Goal: Use online tool/utility: Utilize a website feature to perform a specific function

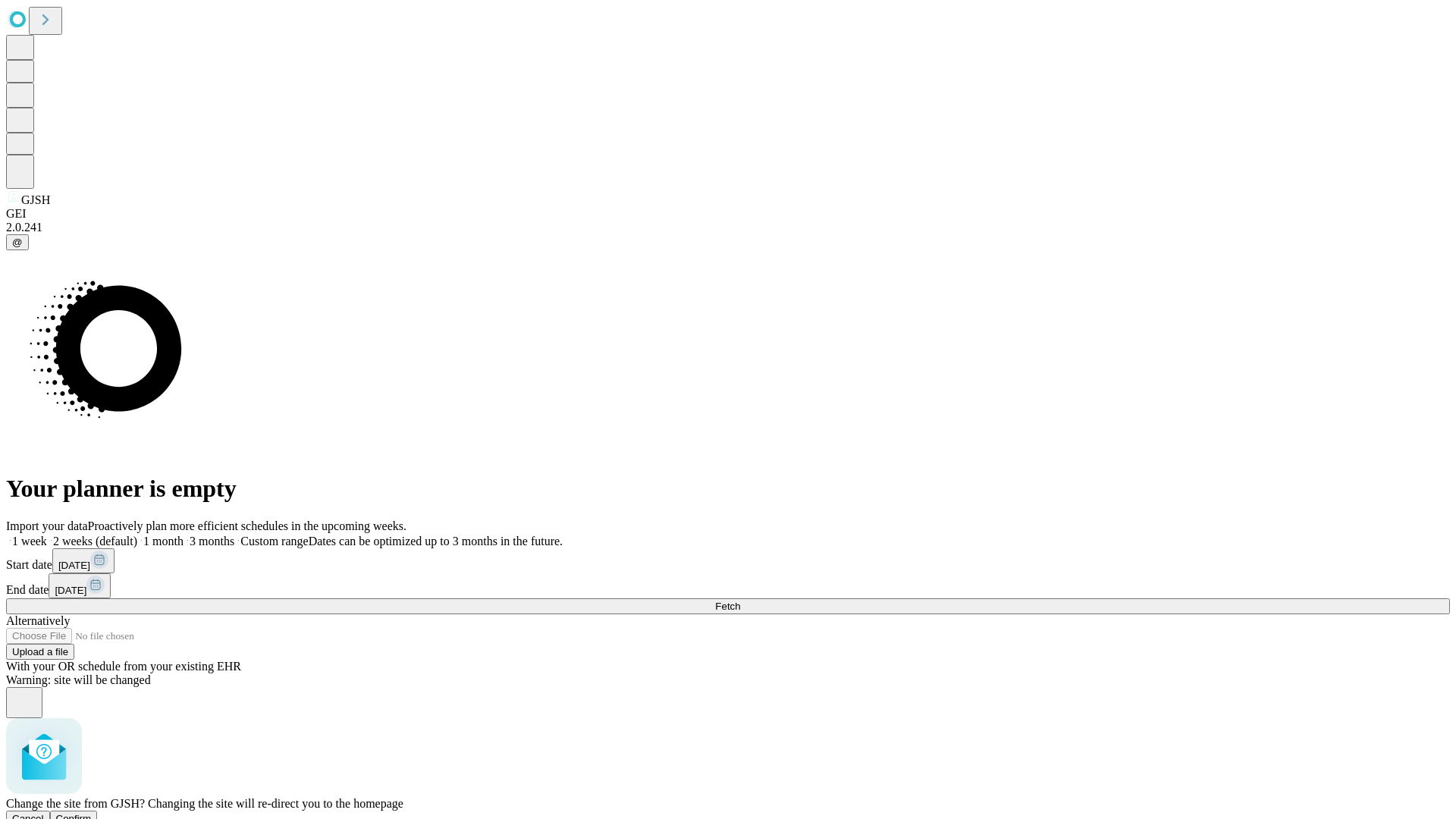
click at [92, 813] on span "Confirm" at bounding box center [73, 819] width 35 height 11
click at [137, 534] on label "2 weeks (default)" at bounding box center [92, 541] width 90 height 13
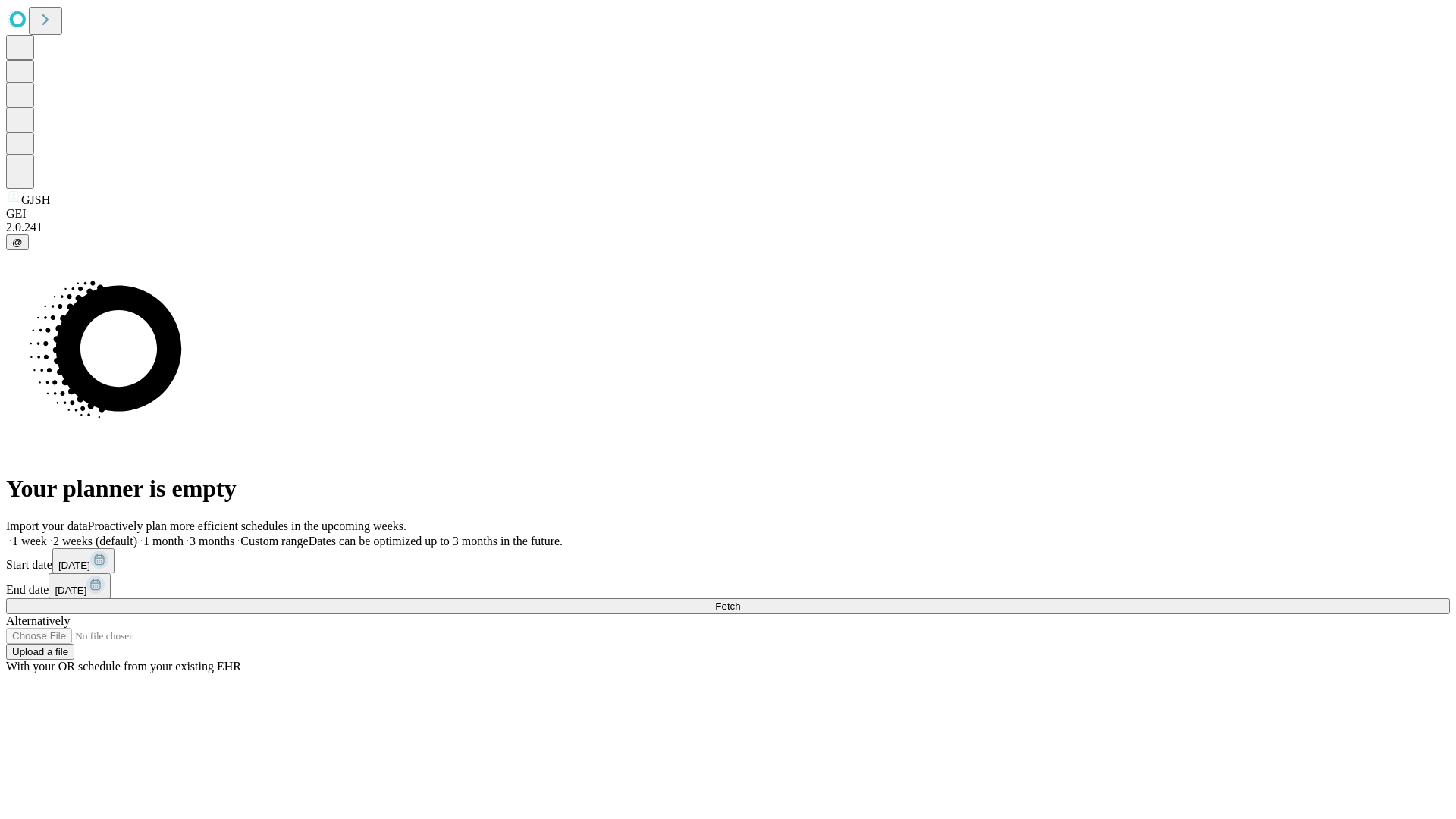
click at [740, 601] on span "Fetch" at bounding box center [727, 606] width 25 height 11
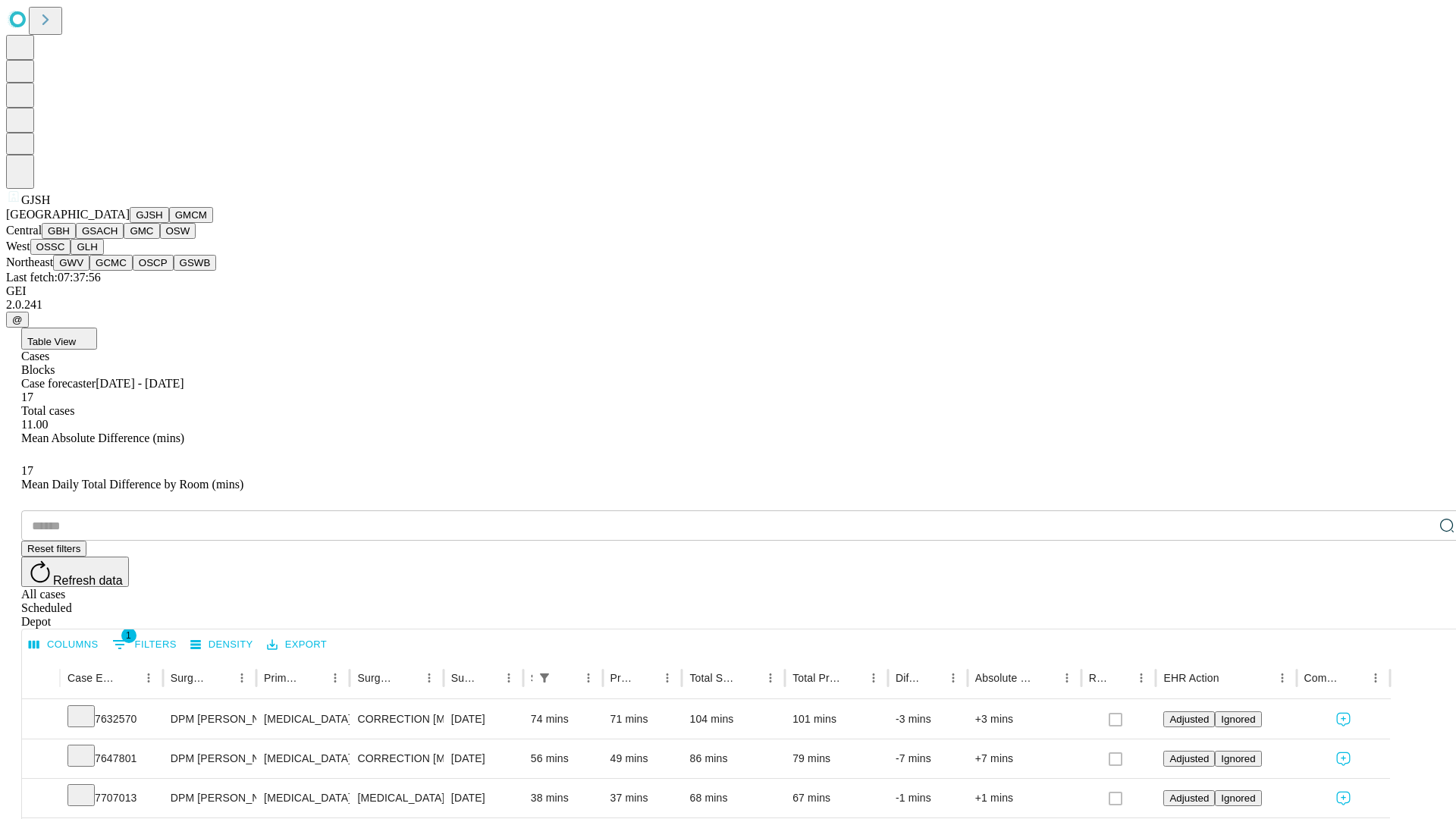
click at [169, 223] on button "GMCM" at bounding box center [191, 214] width 44 height 16
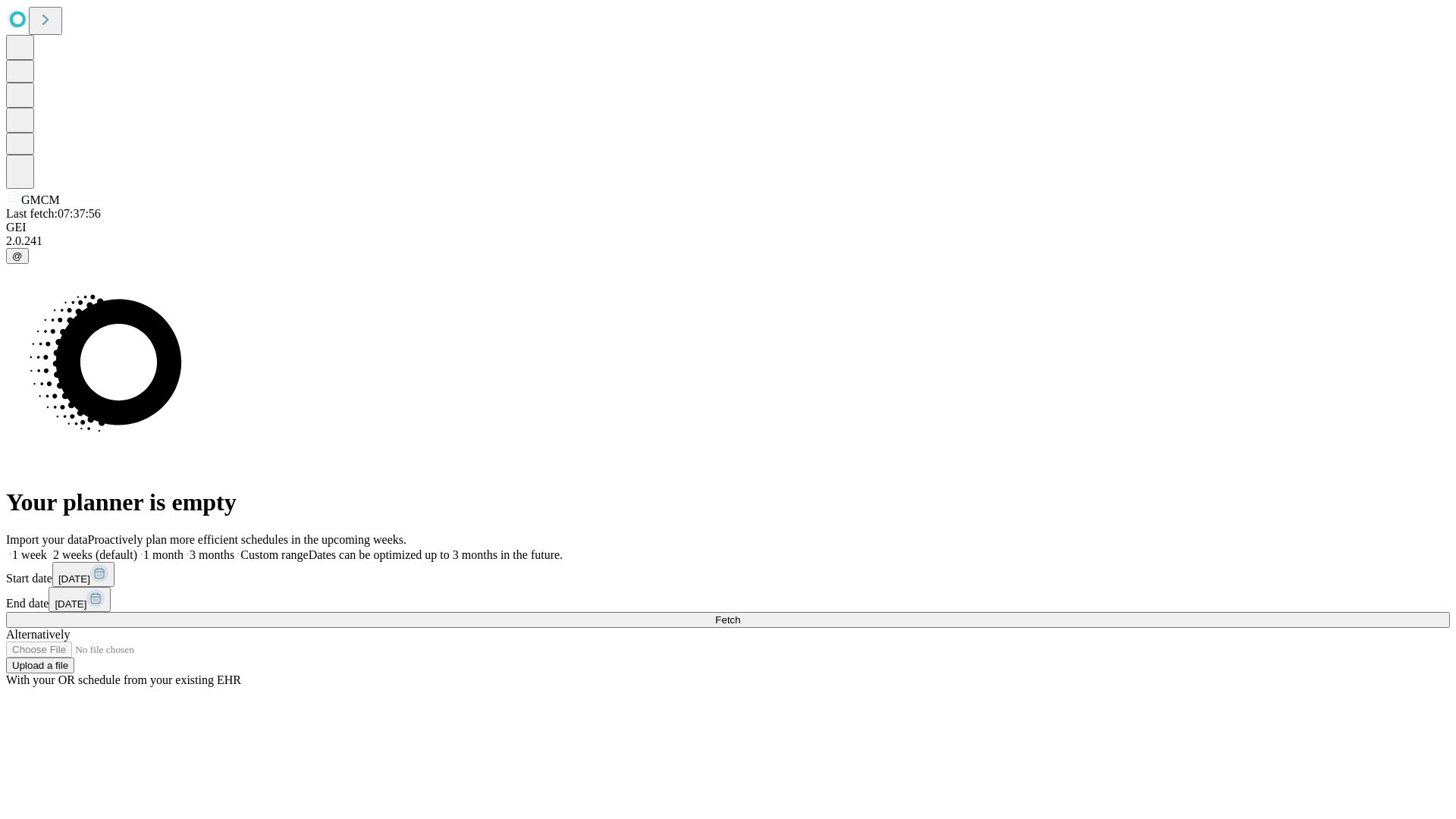
click at [137, 548] on label "2 weeks (default)" at bounding box center [92, 555] width 90 height 13
click at [740, 615] on span "Fetch" at bounding box center [727, 620] width 25 height 11
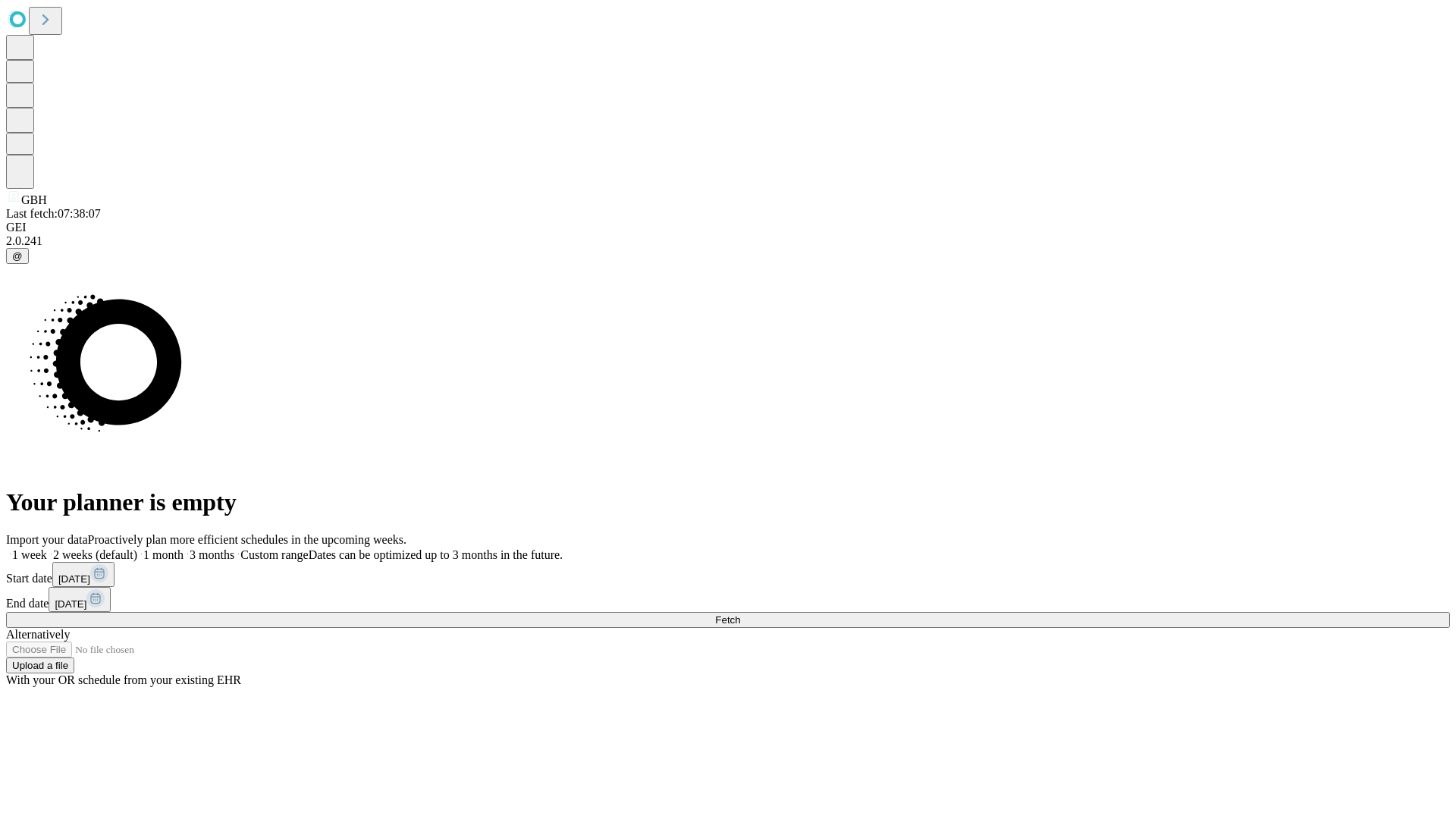
click at [137, 548] on label "2 weeks (default)" at bounding box center [92, 555] width 90 height 13
click at [740, 615] on span "Fetch" at bounding box center [727, 620] width 25 height 11
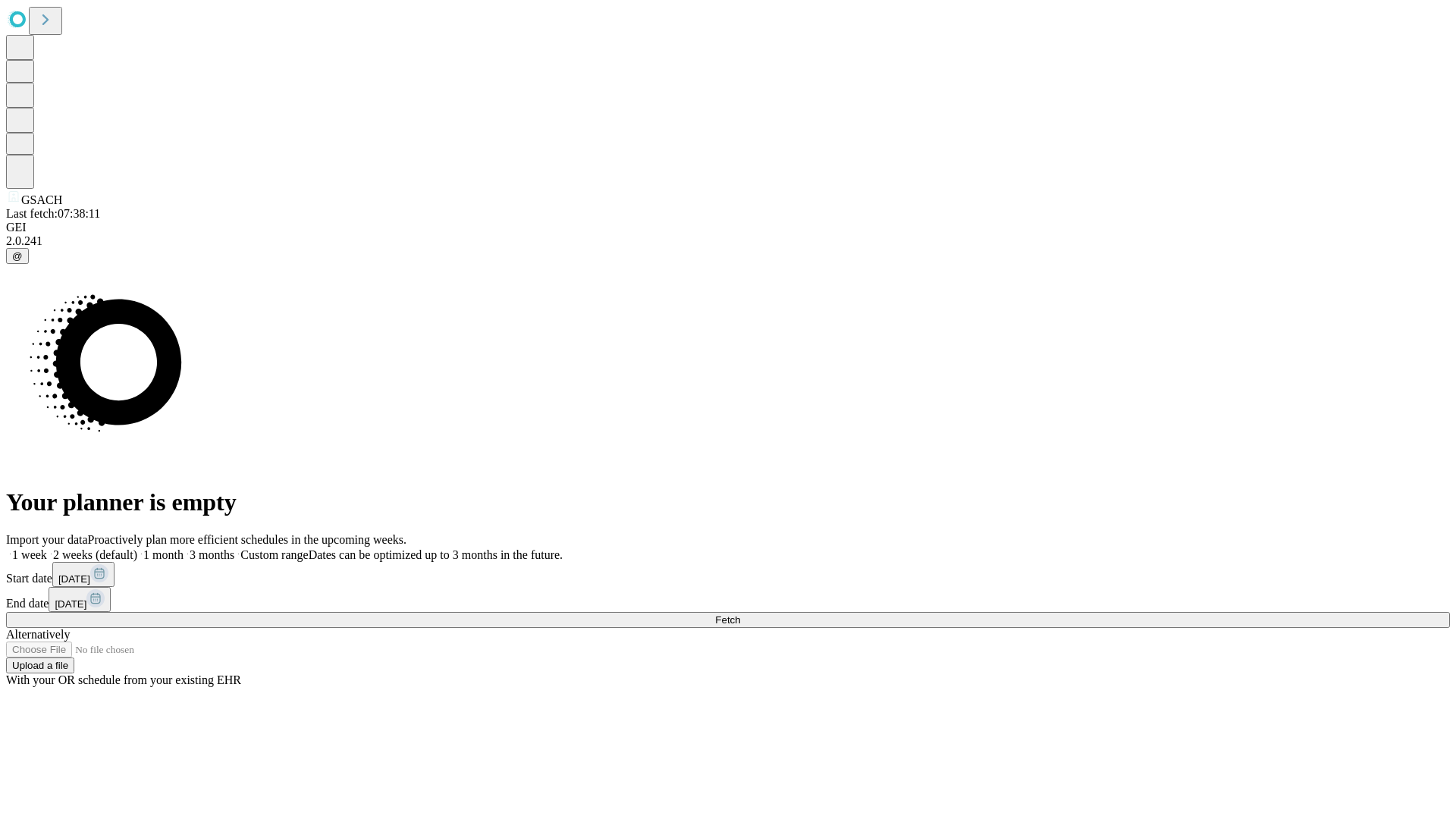
click at [137, 548] on label "2 weeks (default)" at bounding box center [92, 555] width 90 height 13
click at [740, 615] on span "Fetch" at bounding box center [727, 620] width 25 height 11
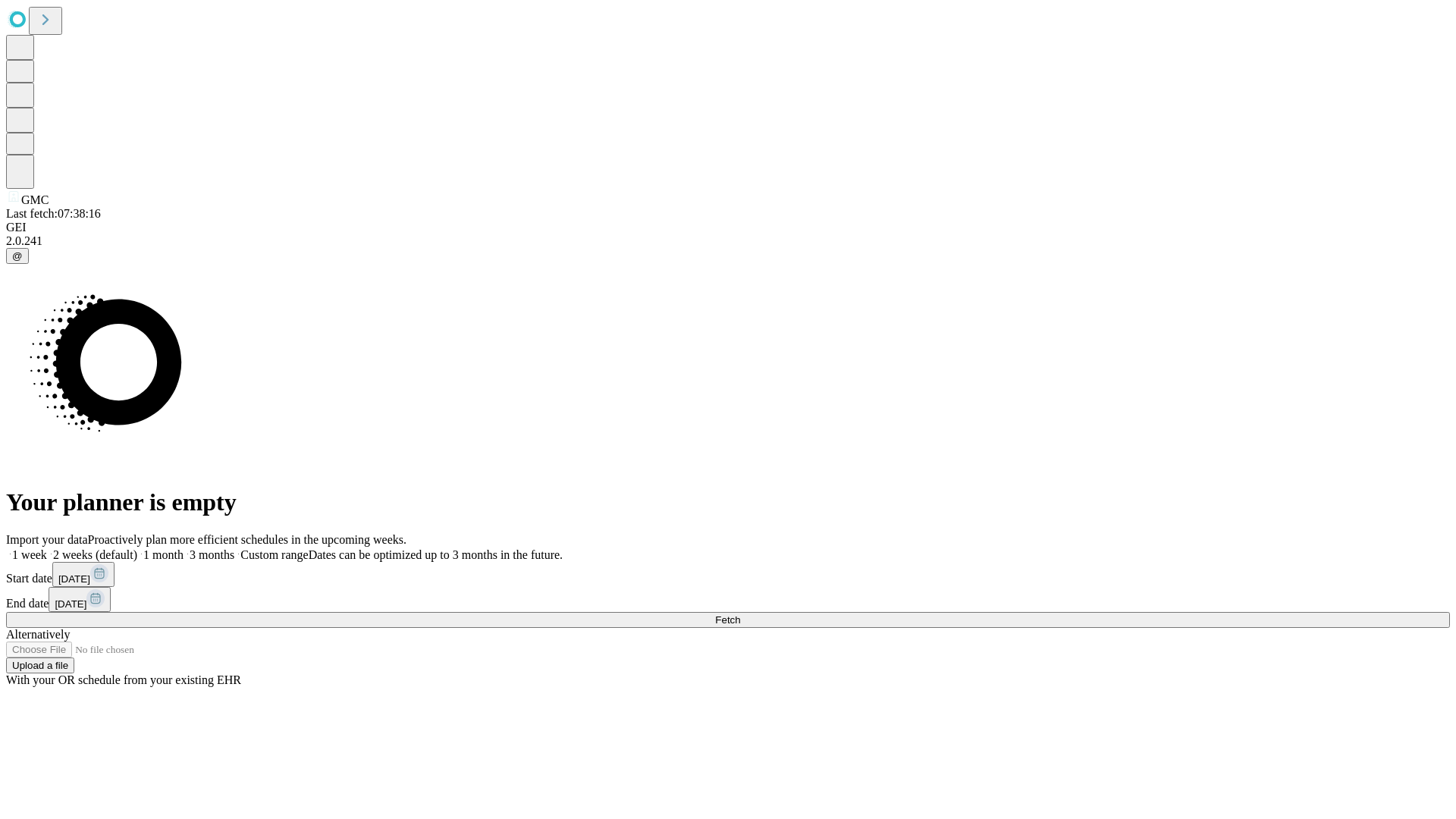
click at [137, 548] on label "2 weeks (default)" at bounding box center [92, 555] width 90 height 13
click at [740, 615] on span "Fetch" at bounding box center [727, 620] width 25 height 11
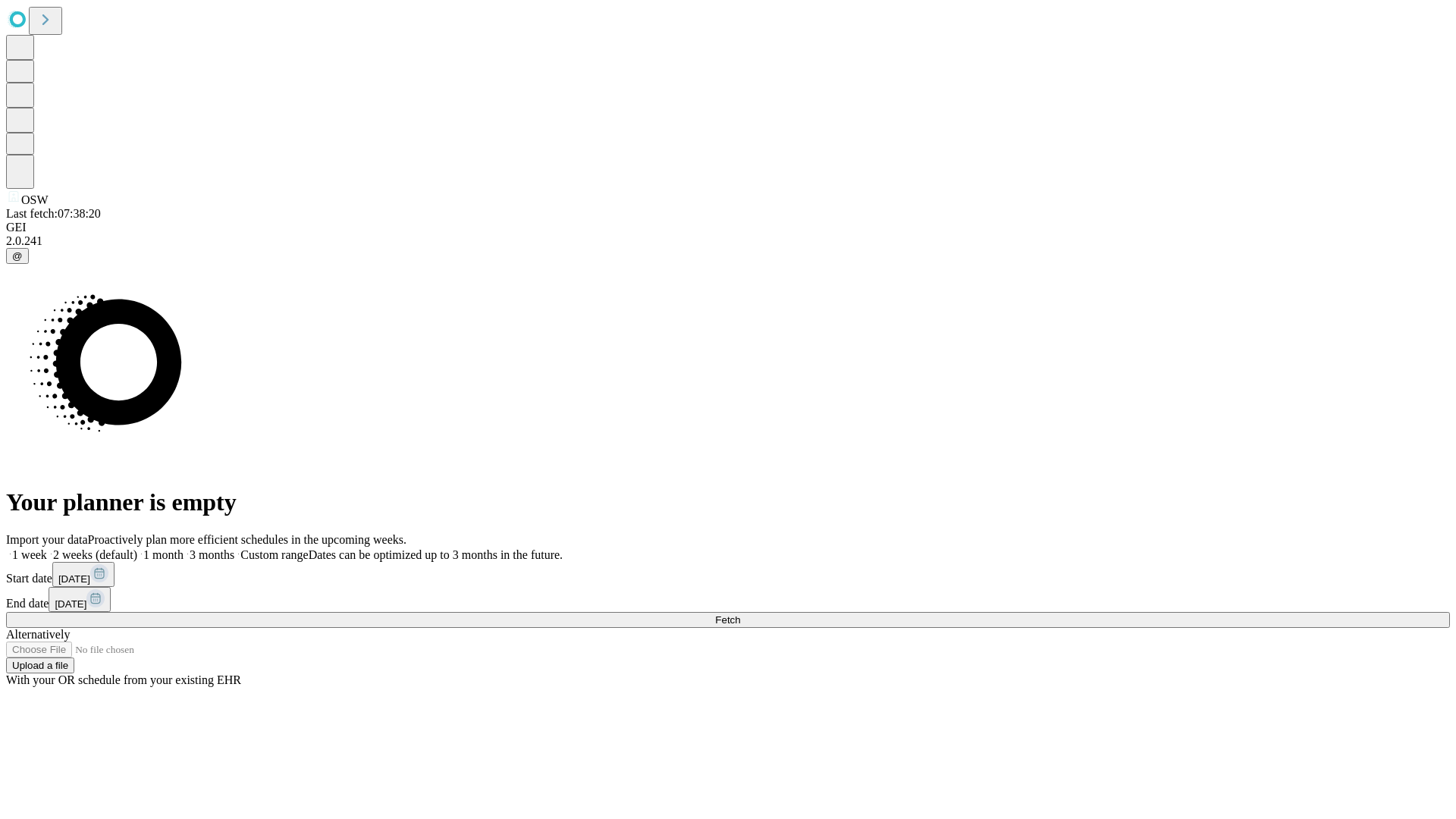
click at [137, 548] on label "2 weeks (default)" at bounding box center [92, 555] width 90 height 13
click at [740, 615] on span "Fetch" at bounding box center [727, 620] width 25 height 11
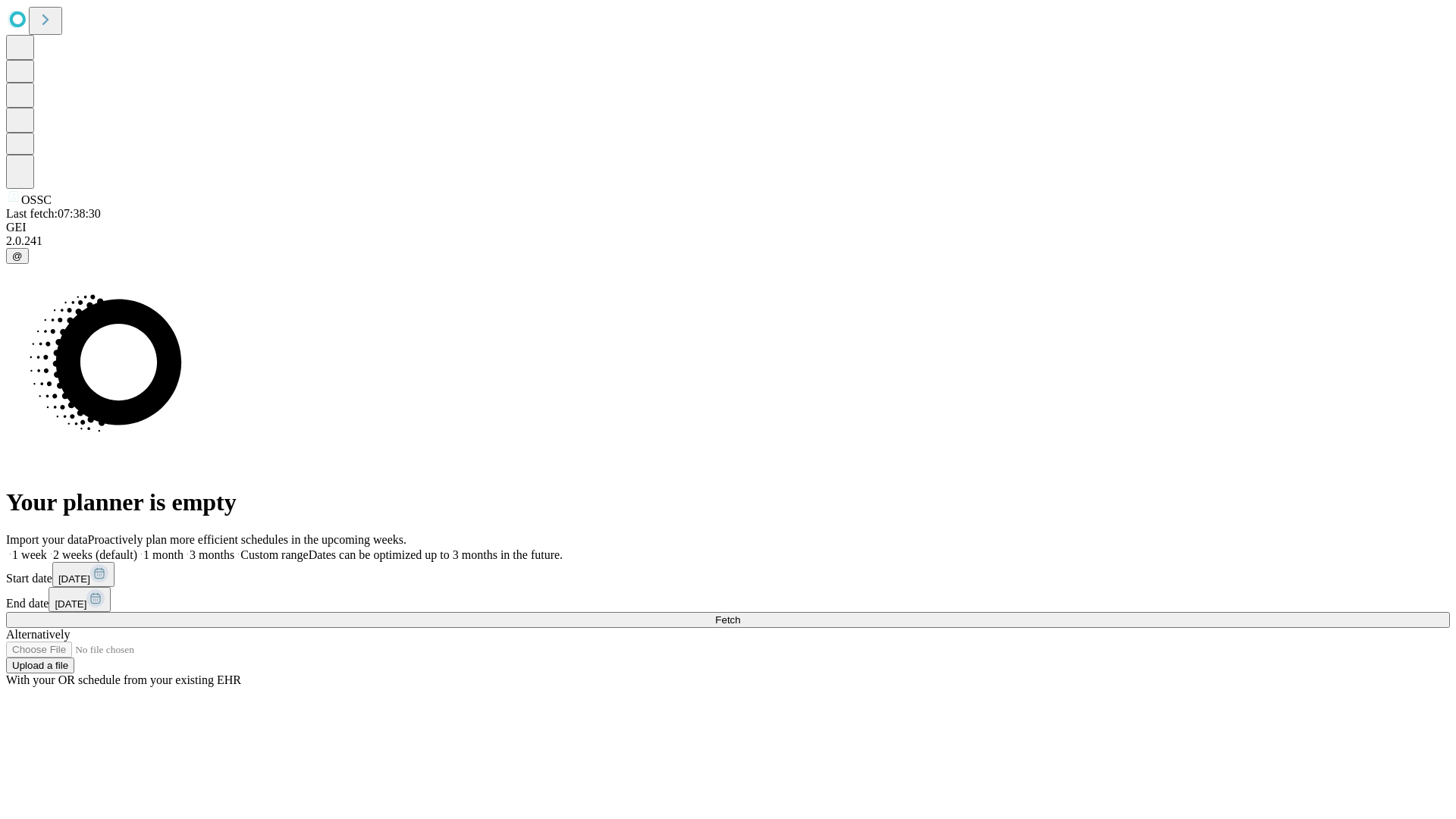
click at [137, 548] on label "2 weeks (default)" at bounding box center [92, 555] width 90 height 13
click at [740, 615] on span "Fetch" at bounding box center [727, 620] width 25 height 11
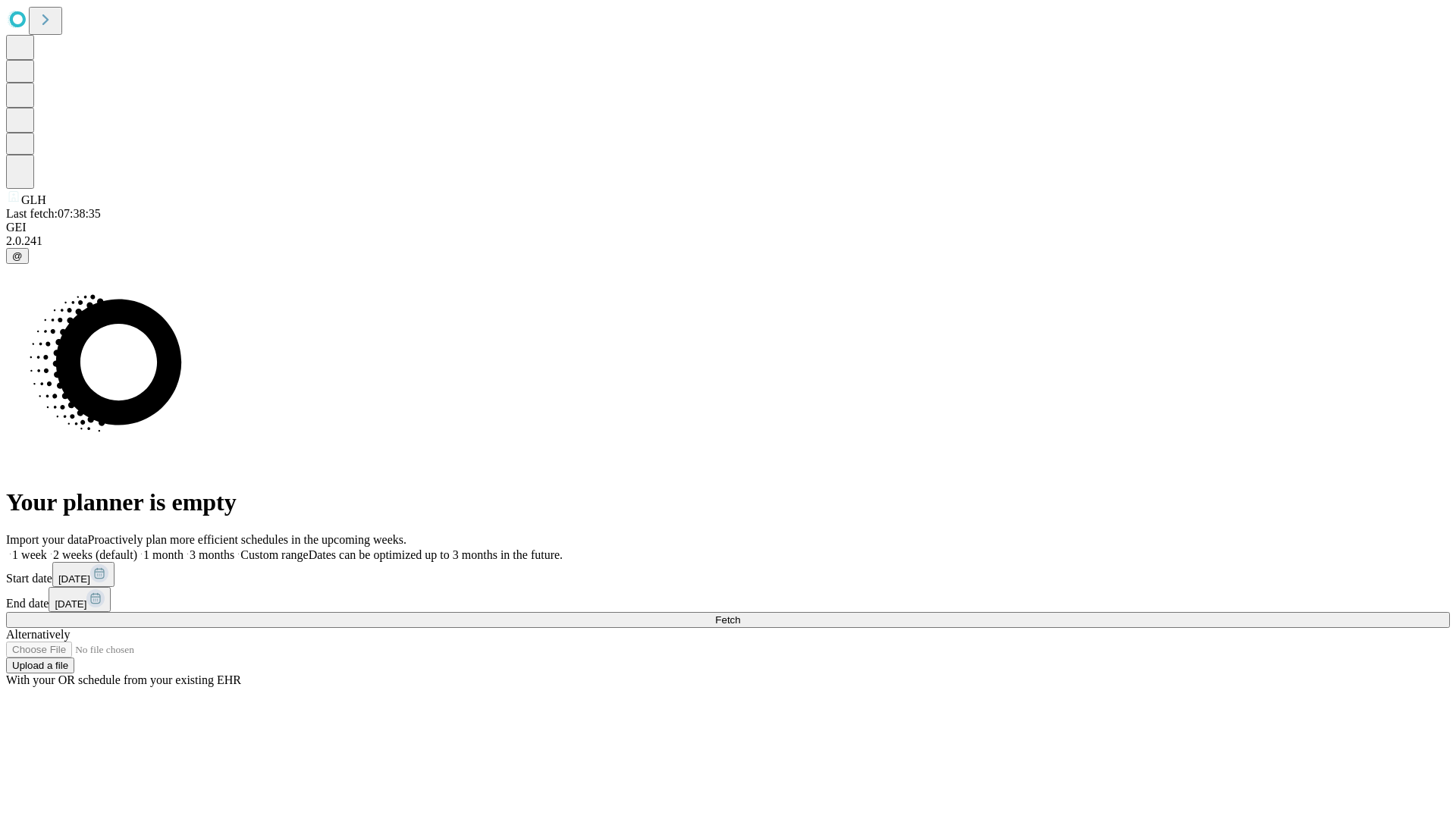
click at [137, 548] on label "2 weeks (default)" at bounding box center [92, 555] width 90 height 13
click at [740, 615] on span "Fetch" at bounding box center [727, 620] width 25 height 11
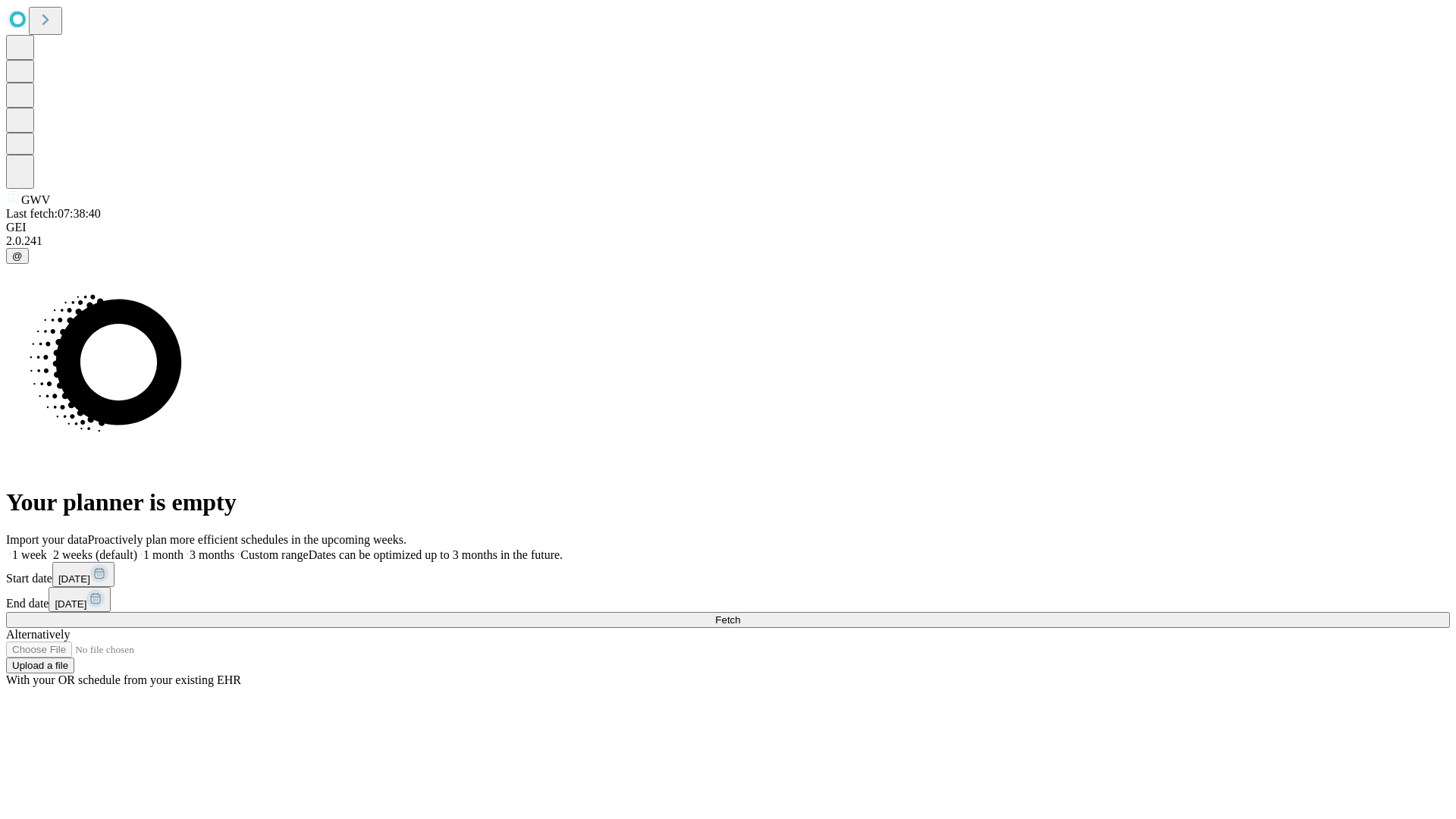
click at [137, 548] on label "2 weeks (default)" at bounding box center [92, 555] width 90 height 13
click at [740, 615] on span "Fetch" at bounding box center [727, 620] width 25 height 11
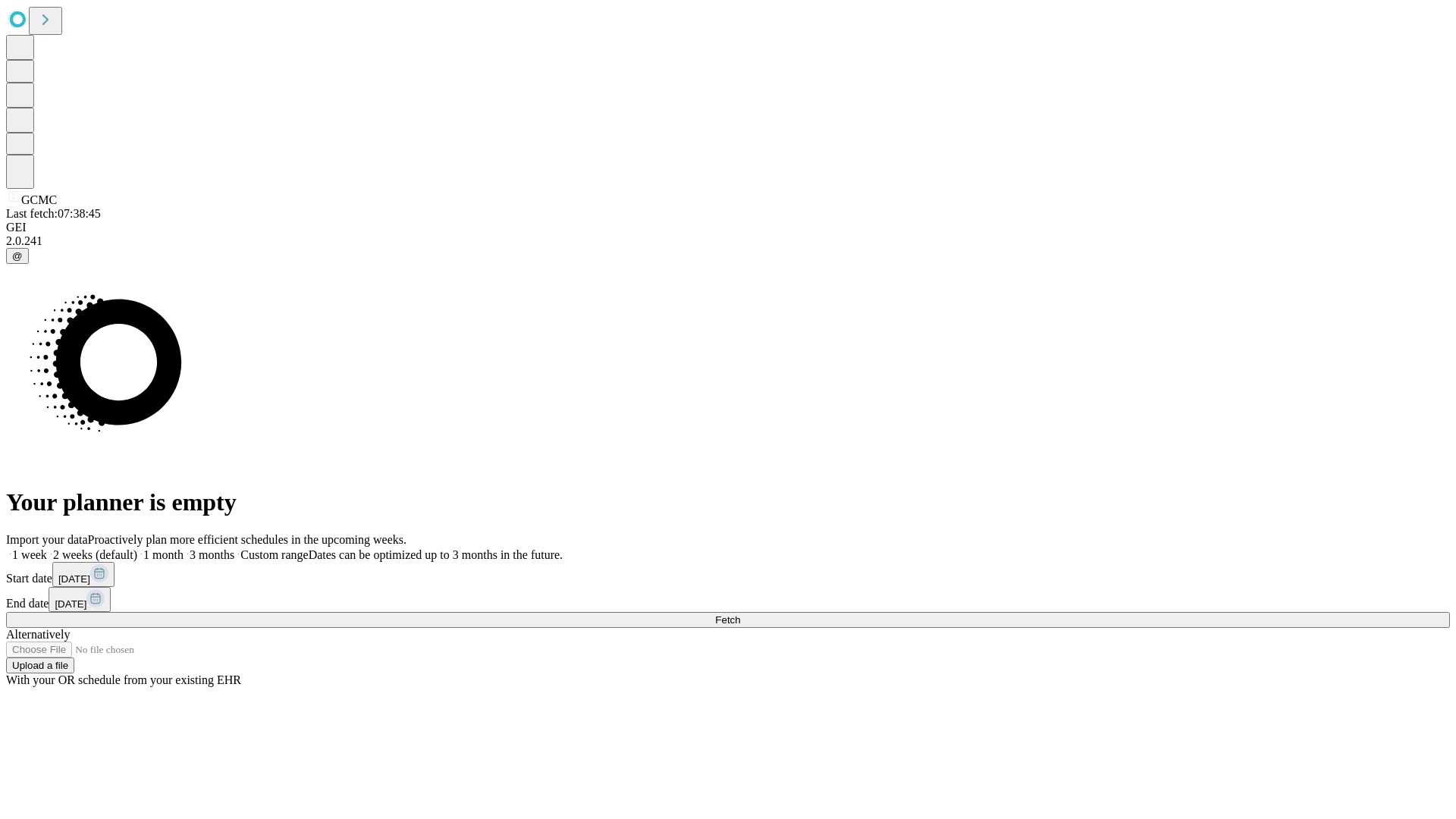
click at [137, 548] on label "2 weeks (default)" at bounding box center [92, 555] width 90 height 13
click at [740, 615] on span "Fetch" at bounding box center [727, 620] width 25 height 11
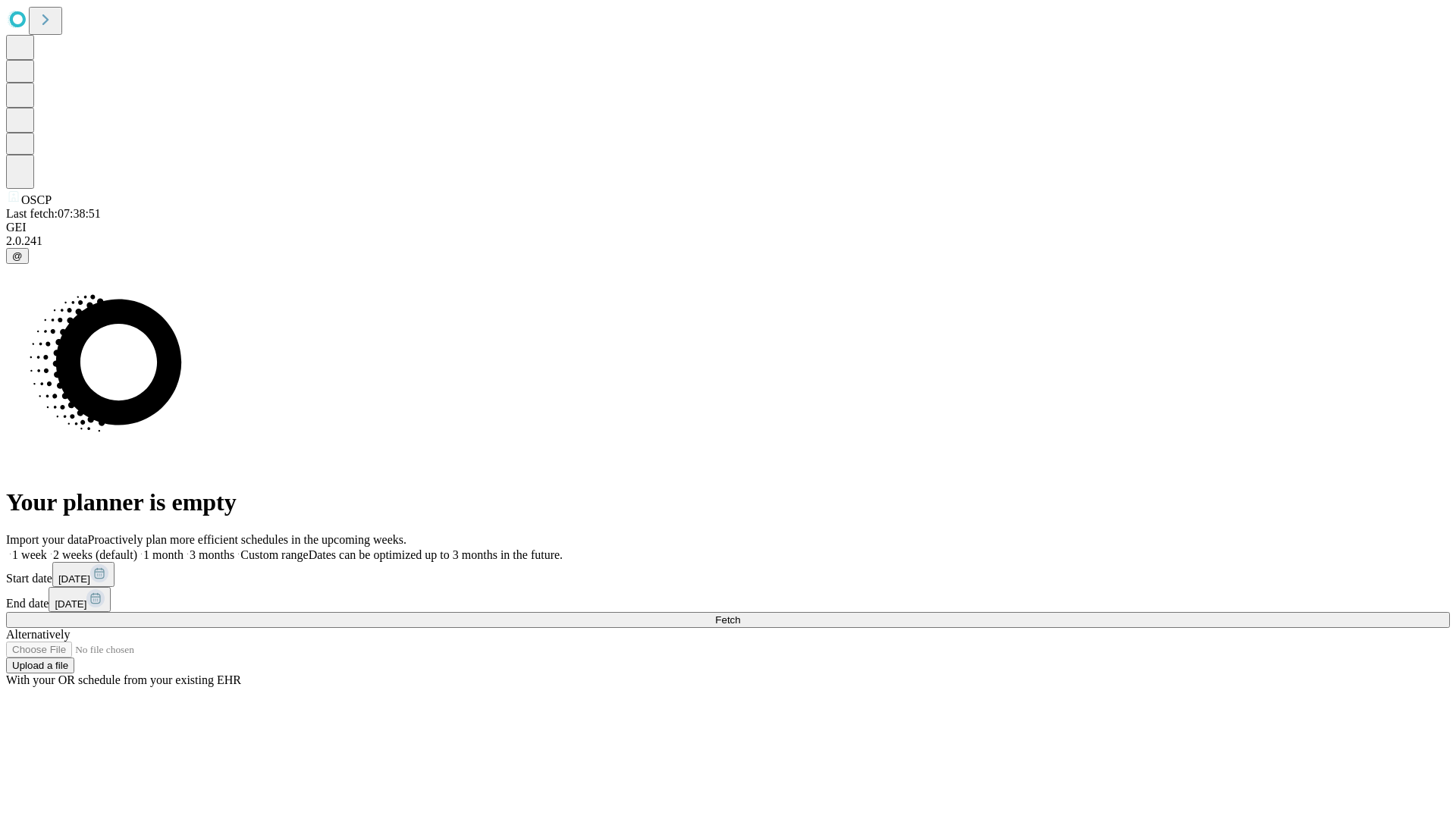
click at [137, 548] on label "2 weeks (default)" at bounding box center [92, 555] width 90 height 13
click at [740, 615] on span "Fetch" at bounding box center [727, 620] width 25 height 11
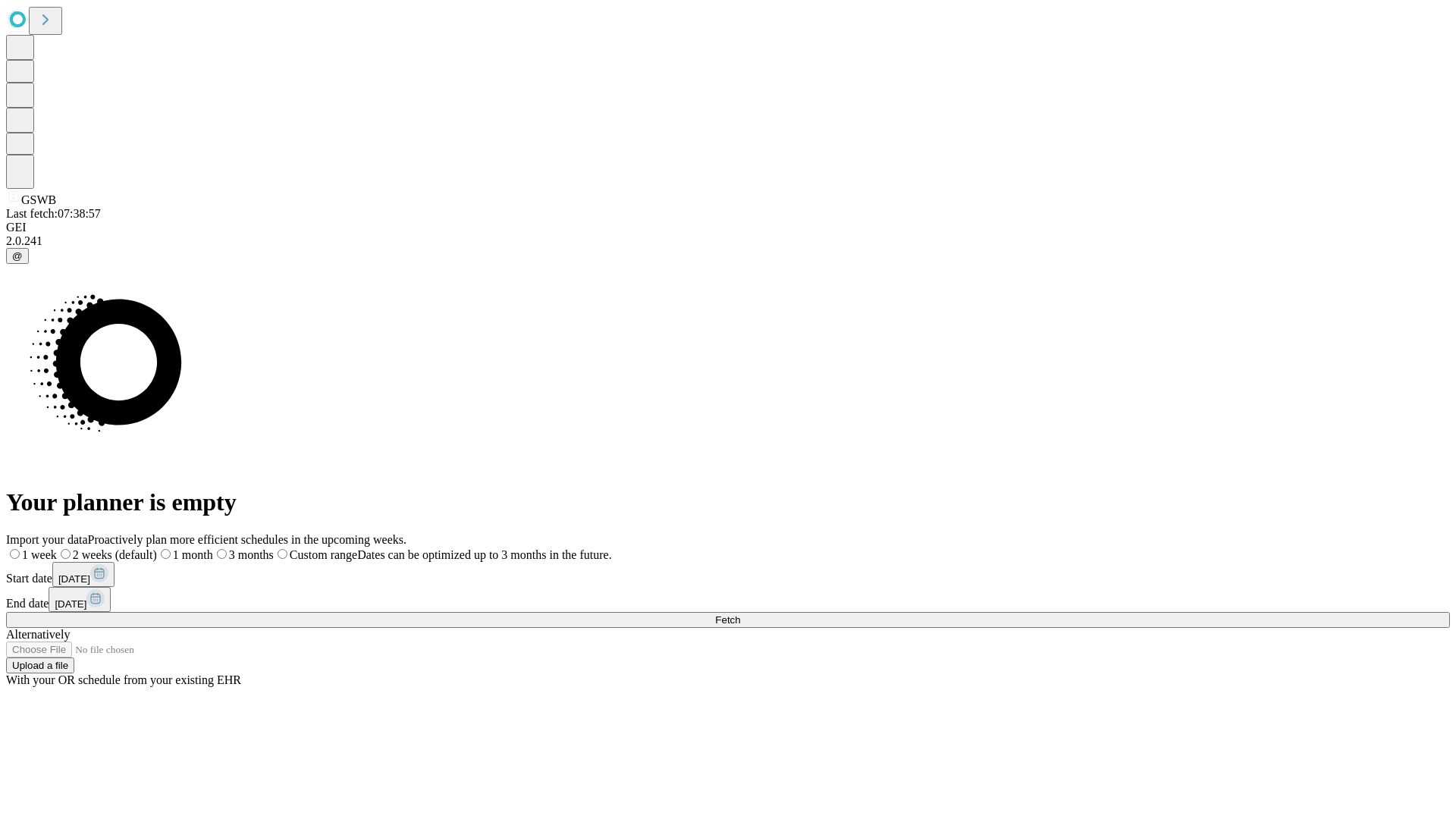
click at [157, 548] on label "2 weeks (default)" at bounding box center [107, 555] width 100 height 13
click at [740, 615] on span "Fetch" at bounding box center [727, 620] width 25 height 11
